Goal: Task Accomplishment & Management: Complete application form

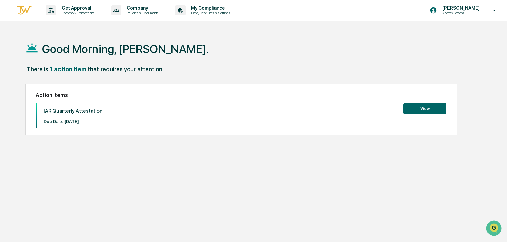
click at [423, 106] on button "View" at bounding box center [425, 108] width 43 height 11
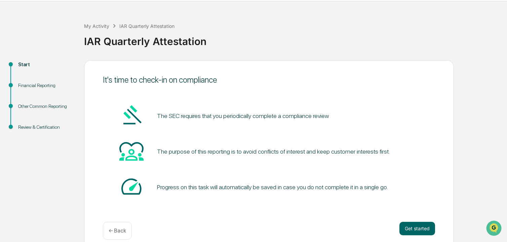
scroll to position [29, 0]
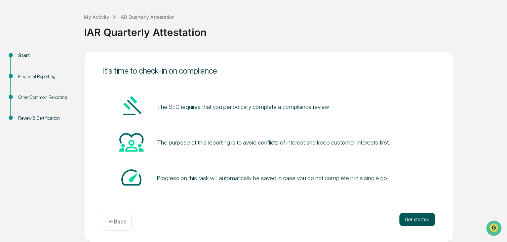
click at [417, 217] on button "Get started" at bounding box center [418, 219] width 36 height 13
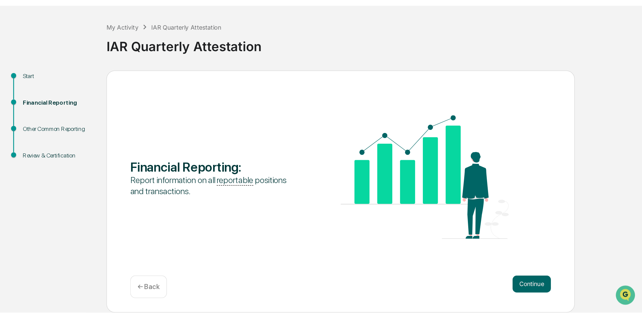
scroll to position [0, 0]
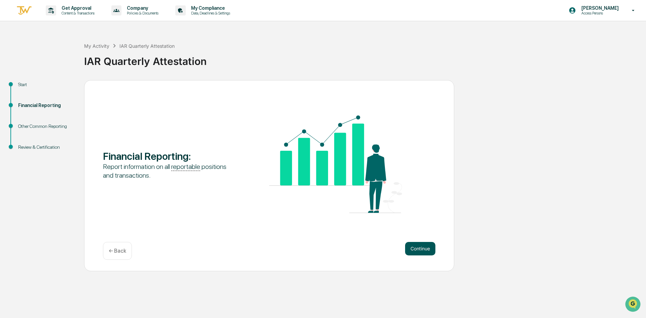
click at [424, 242] on button "Continue" at bounding box center [420, 248] width 30 height 13
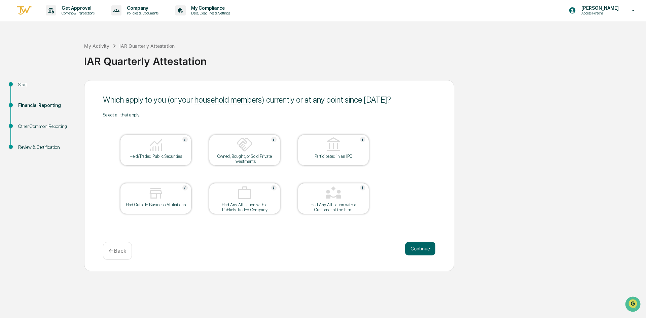
click at [171, 144] on div at bounding box center [155, 145] width 67 height 17
click at [427, 242] on button "Continue" at bounding box center [420, 248] width 30 height 13
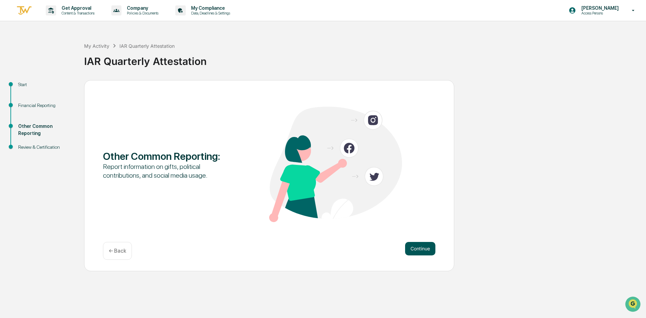
click at [427, 242] on button "Continue" at bounding box center [420, 248] width 30 height 13
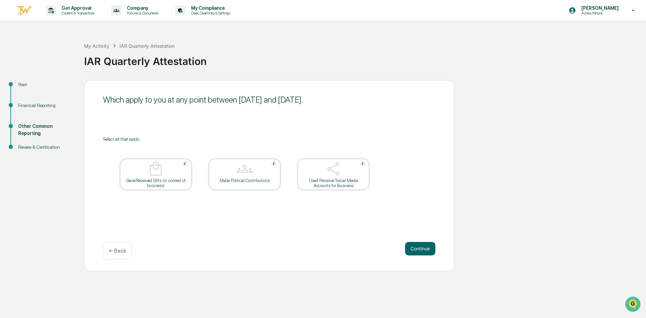
click at [357, 179] on div "Used Personal Social Media Accounts for Business" at bounding box center [333, 183] width 61 height 10
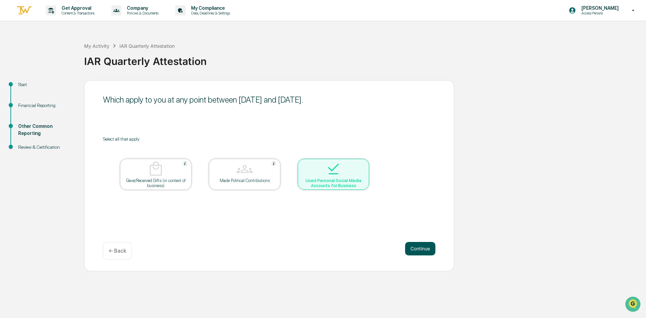
click at [411, 242] on button "Continue" at bounding box center [420, 248] width 30 height 13
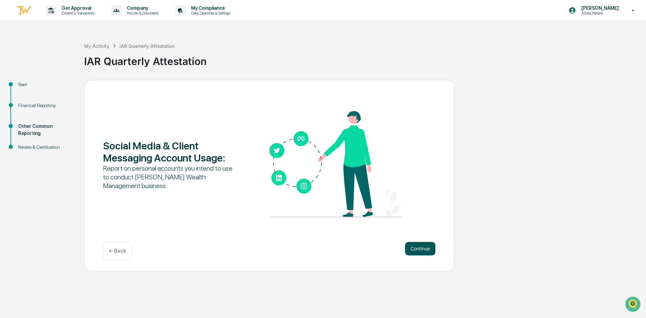
click at [430, 242] on button "Continue" at bounding box center [420, 248] width 30 height 13
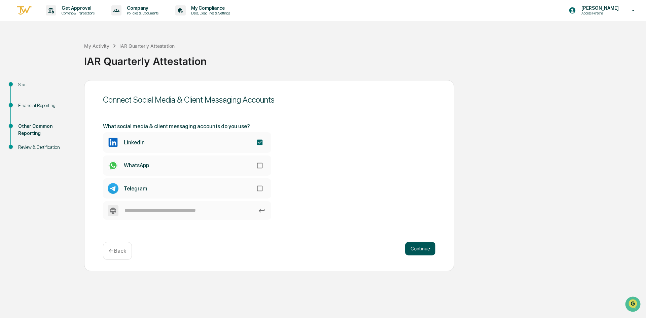
drag, startPoint x: 413, startPoint y: 257, endPoint x: 416, endPoint y: 253, distance: 4.7
click at [413, 242] on div "Continue ← Back" at bounding box center [269, 251] width 332 height 18
click at [417, 242] on button "Continue" at bounding box center [420, 248] width 30 height 13
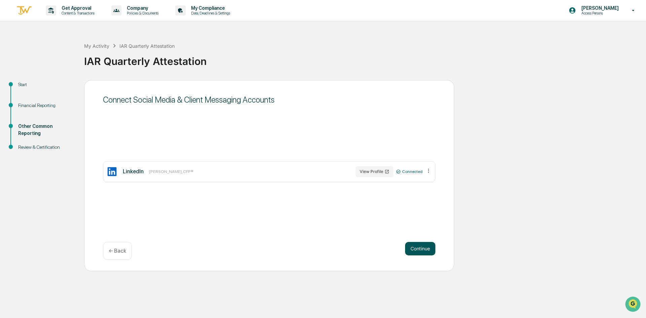
click at [422, 242] on button "Continue" at bounding box center [420, 248] width 30 height 13
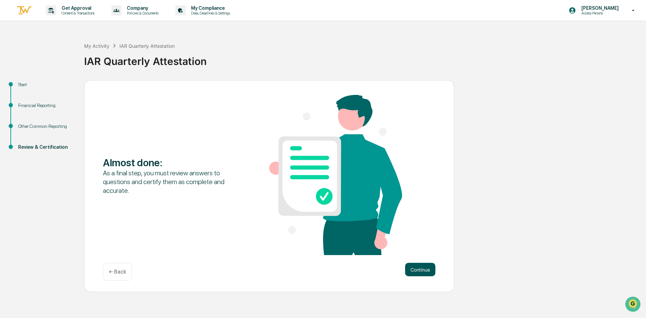
click at [422, 242] on button "Continue" at bounding box center [420, 269] width 30 height 13
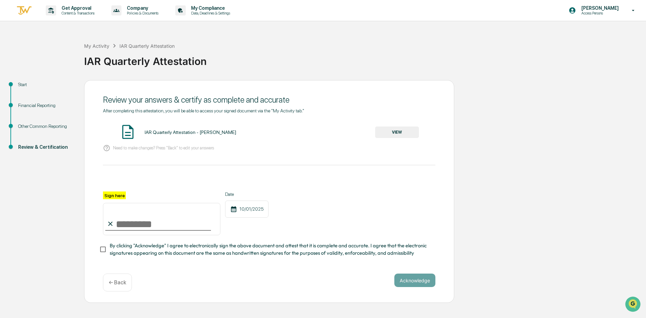
click at [121, 221] on input "Sign here" at bounding box center [161, 219] width 117 height 32
type input "**********"
drag, startPoint x: 304, startPoint y: 198, endPoint x: 295, endPoint y: 202, distance: 9.8
click at [304, 198] on div "**********" at bounding box center [269, 213] width 332 height 44
click at [100, 242] on div "**********" at bounding box center [269, 191] width 370 height 223
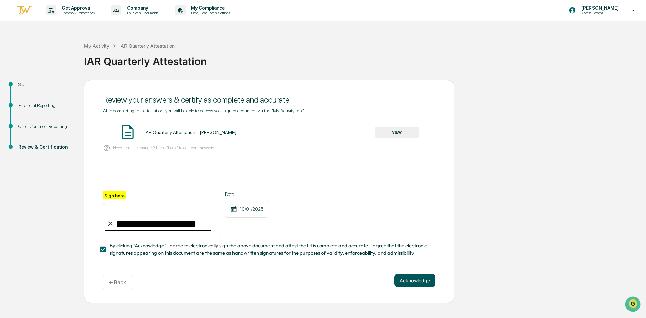
click at [424, 242] on button "Acknowledge" at bounding box center [414, 279] width 41 height 13
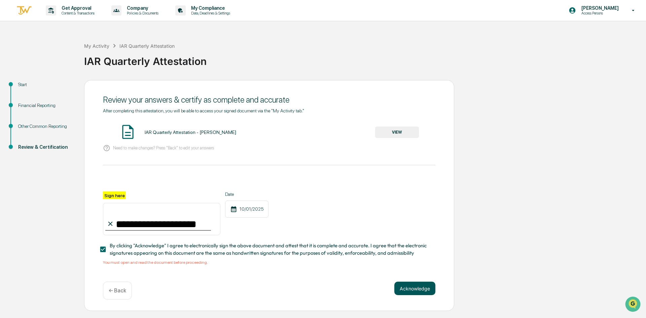
click at [420, 242] on button "Acknowledge" at bounding box center [414, 288] width 41 height 13
click at [416, 242] on button "Acknowledge" at bounding box center [414, 288] width 41 height 13
click at [162, 242] on div "You must open and read the document before proceeding." at bounding box center [269, 262] width 332 height 5
click at [217, 242] on span "By clicking "Acknowledge" I agree to electronically sign the above document and…" at bounding box center [270, 249] width 320 height 15
click at [188, 149] on p "Need to make changes? Press "Back" to edit your answers" at bounding box center [163, 147] width 101 height 5
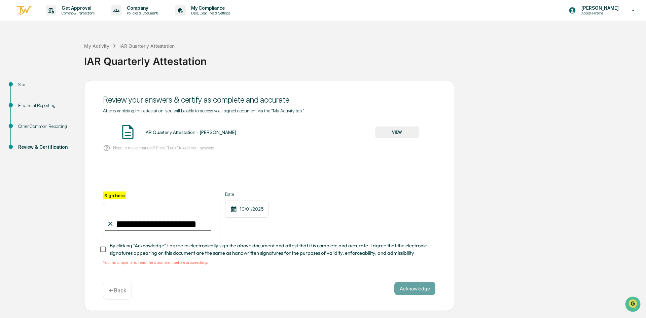
click at [204, 130] on div "IAR Quarterly Attestation - [PERSON_NAME]" at bounding box center [190, 131] width 91 height 5
click at [410, 131] on button "VIEW" at bounding box center [397, 131] width 44 height 11
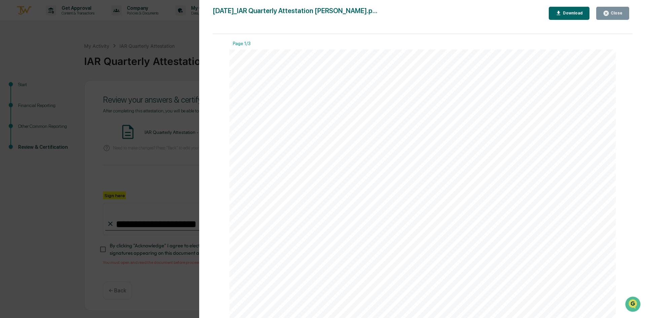
click at [507, 14] on div "Close" at bounding box center [615, 13] width 13 height 5
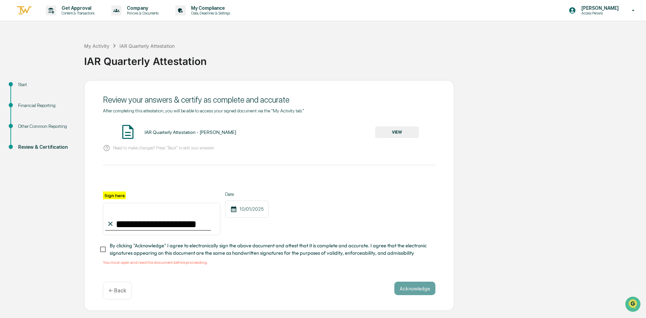
click at [143, 242] on div "You must open and read the document before proceeding." at bounding box center [269, 262] width 332 height 5
click at [420, 242] on button "Acknowledge" at bounding box center [414, 288] width 41 height 13
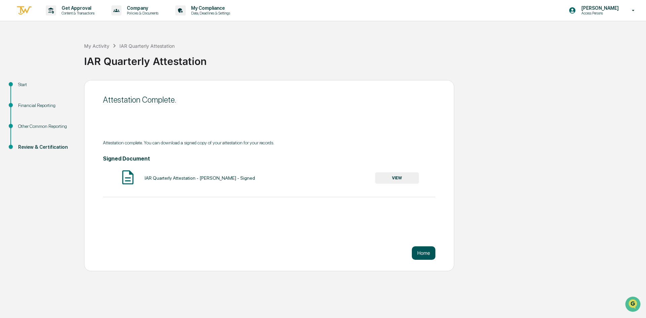
click at [422, 242] on button "Home" at bounding box center [424, 252] width 24 height 13
